Goal: Download file/media

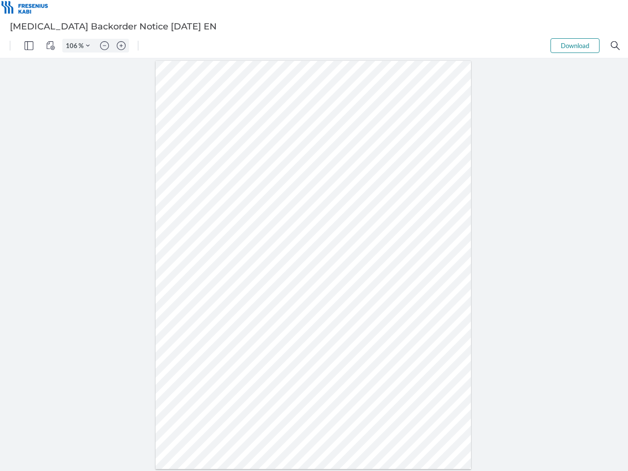
click at [29, 46] on img "Panel" at bounding box center [29, 45] width 9 height 9
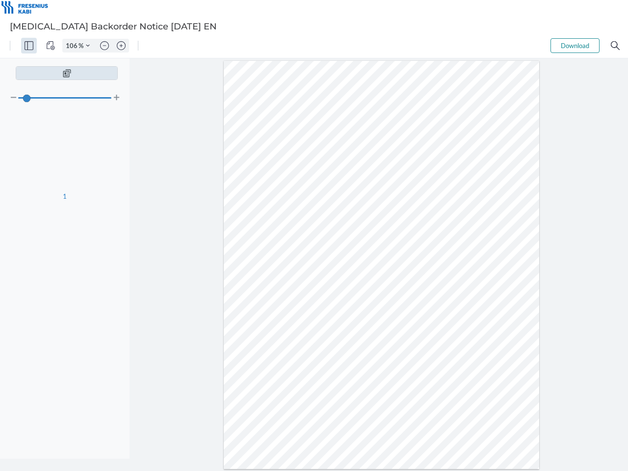
click at [51, 46] on img "View Controls" at bounding box center [50, 45] width 9 height 9
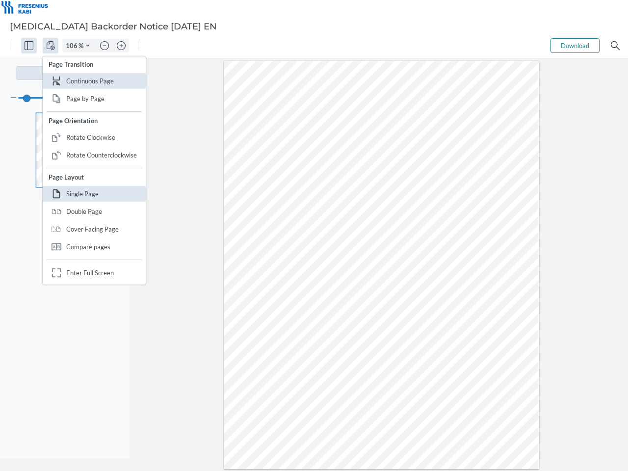
click at [73, 46] on input "106" at bounding box center [71, 45] width 16 height 9
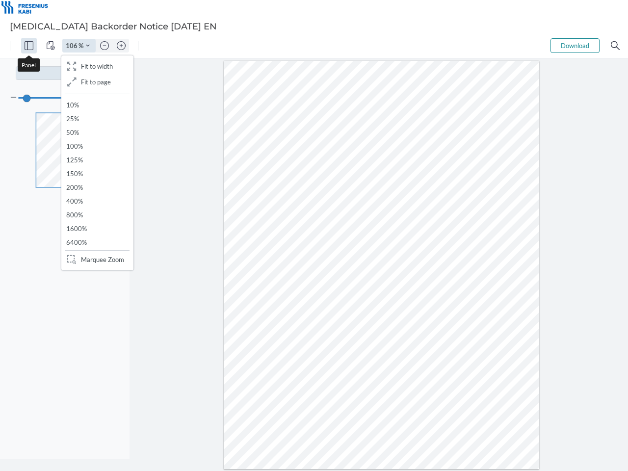
click at [88, 46] on img "Zoom Controls" at bounding box center [88, 46] width 4 height 4
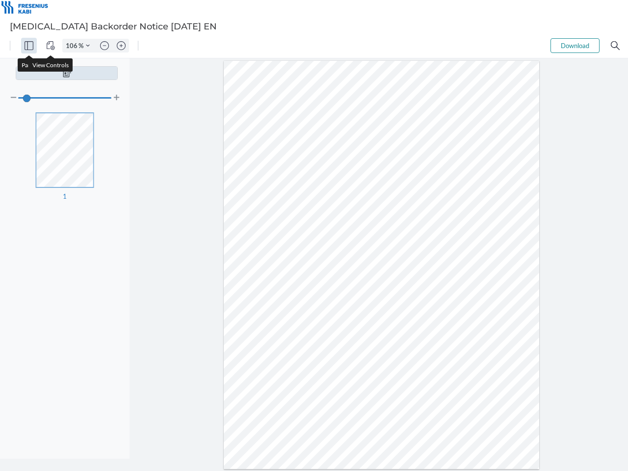
click at [104, 46] on img "Zoom out" at bounding box center [104, 45] width 9 height 9
click at [121, 46] on img "Zoom in" at bounding box center [121, 45] width 9 height 9
type input "106"
click at [575, 46] on button "Download" at bounding box center [574, 45] width 49 height 15
click at [615, 46] on img "Search" at bounding box center [614, 45] width 9 height 9
